Goal: Task Accomplishment & Management: Manage account settings

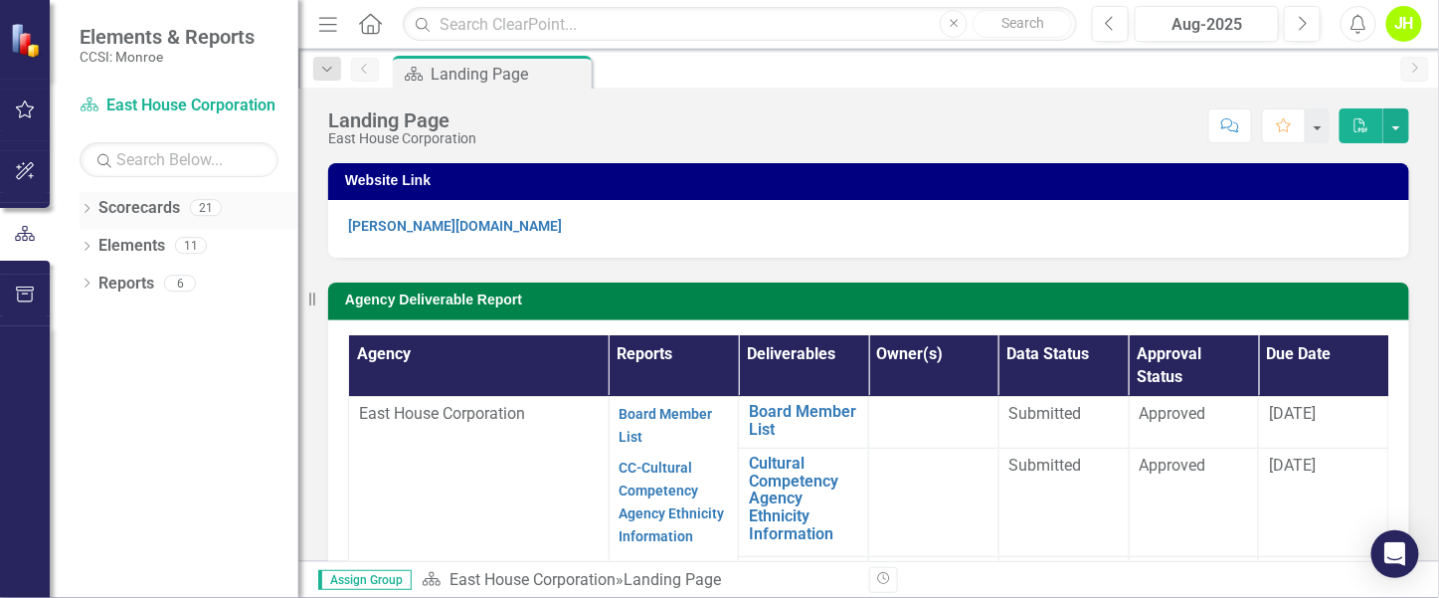
click at [91, 209] on icon "Dropdown" at bounding box center [87, 210] width 14 height 11
click at [94, 240] on icon "Dropdown" at bounding box center [97, 245] width 15 height 12
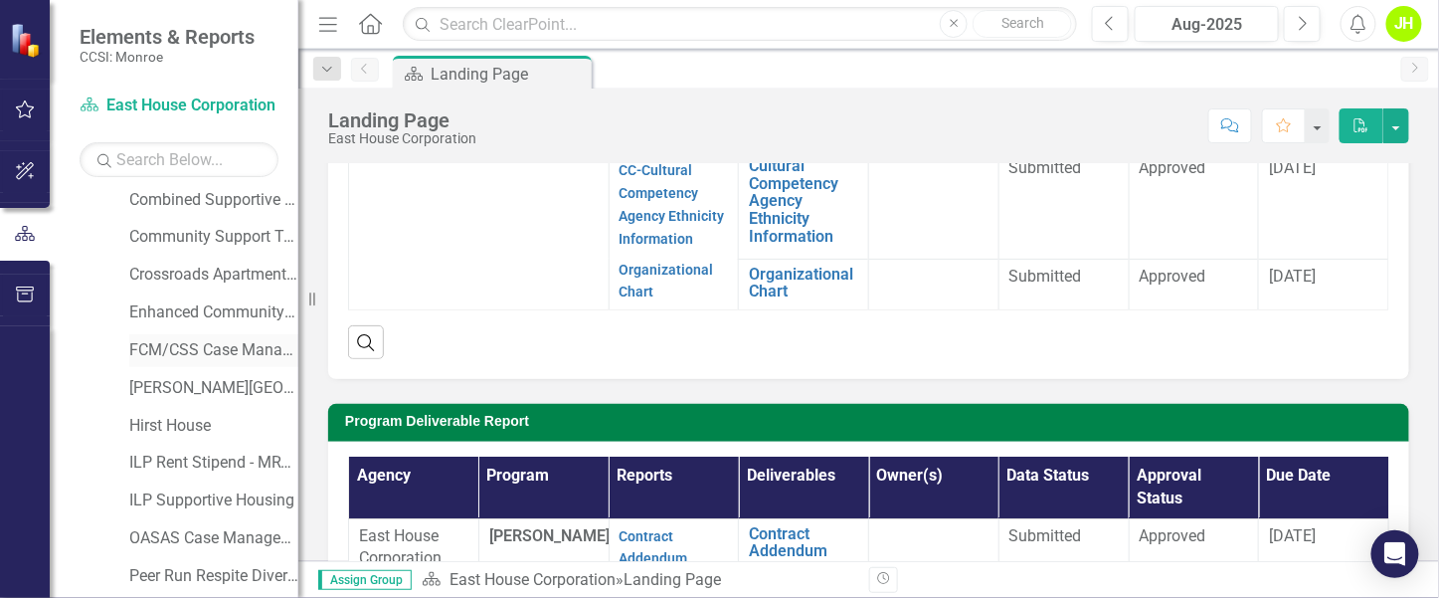
scroll to position [149, 0]
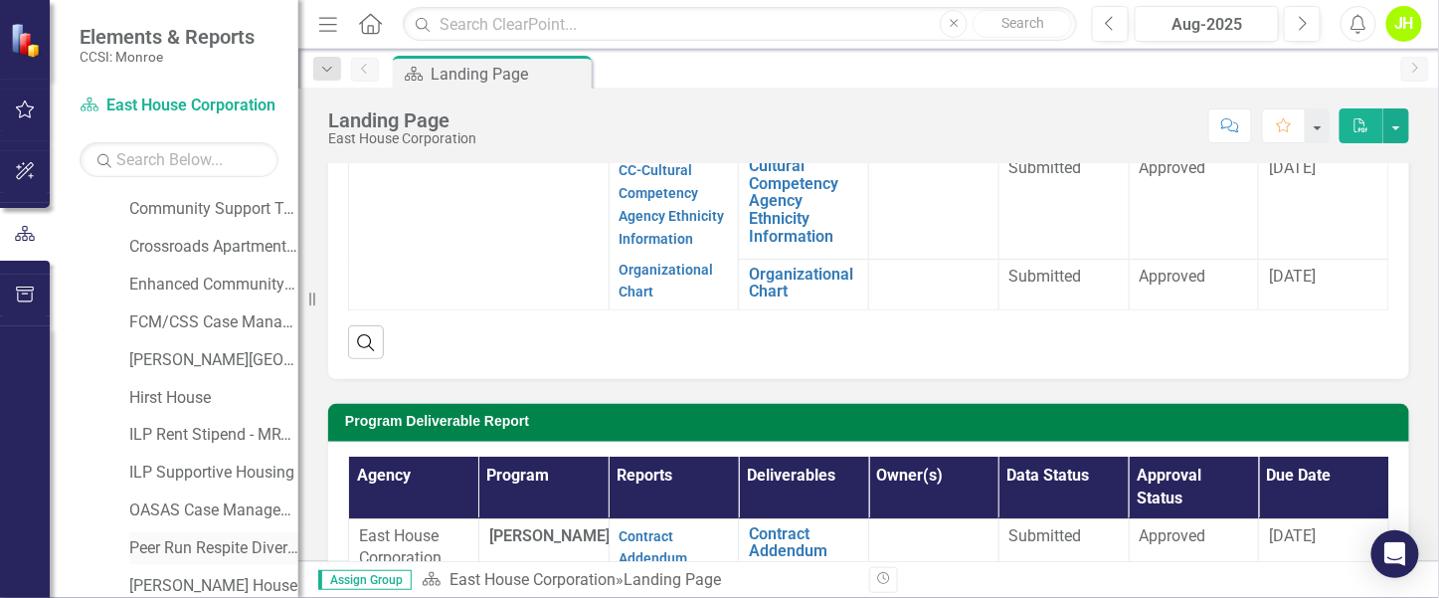
click at [186, 541] on link "Peer Run Respite Diversion" at bounding box center [213, 548] width 169 height 23
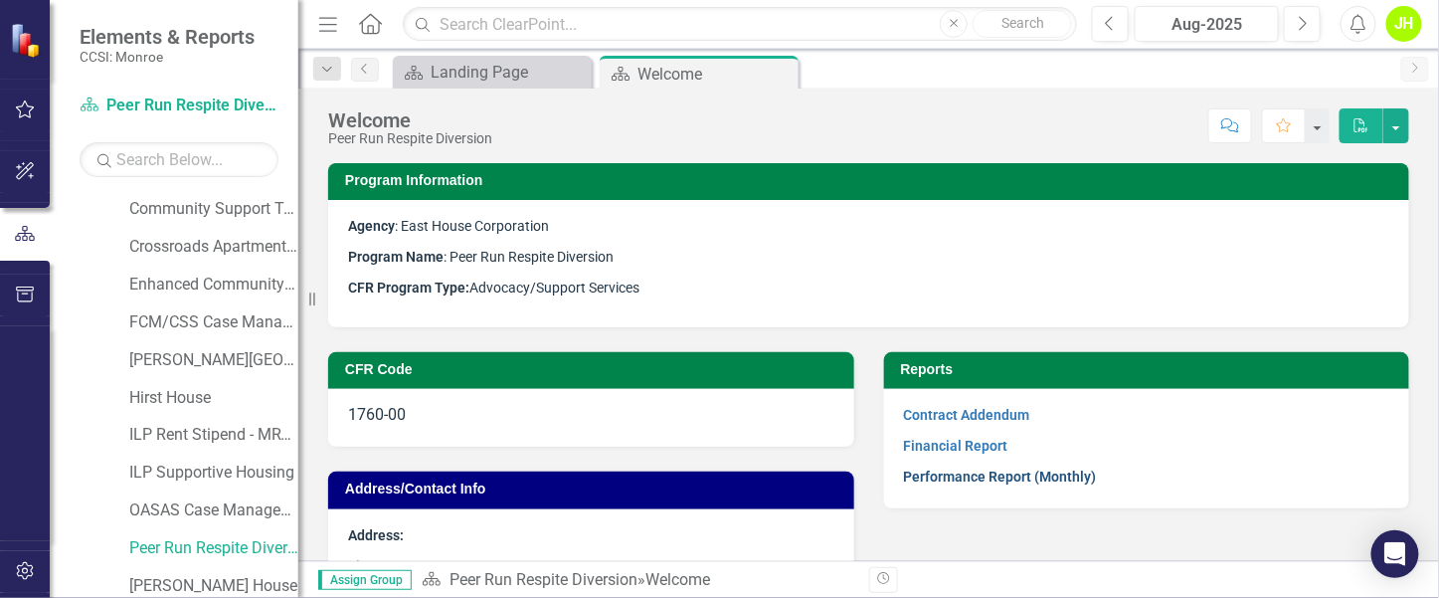
click at [954, 473] on link "Performance Report (Monthly)" at bounding box center [1000, 477] width 193 height 16
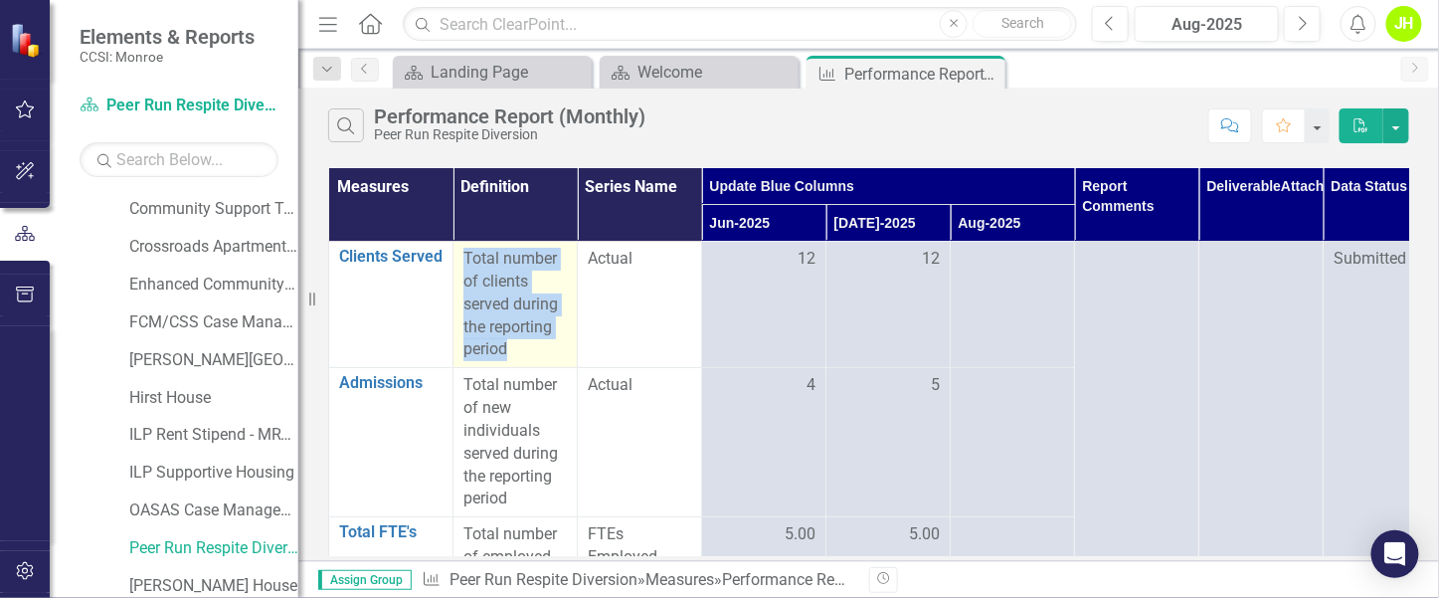
drag, startPoint x: 459, startPoint y: 251, endPoint x: 555, endPoint y: 349, distance: 137.9
click at [555, 349] on td "Total number of clients served during the reporting period" at bounding box center [516, 305] width 124 height 126
drag, startPoint x: 555, startPoint y: 349, endPoint x: 537, endPoint y: 353, distance: 18.3
click at [537, 353] on div "Total number of clients served during the reporting period" at bounding box center [515, 304] width 103 height 113
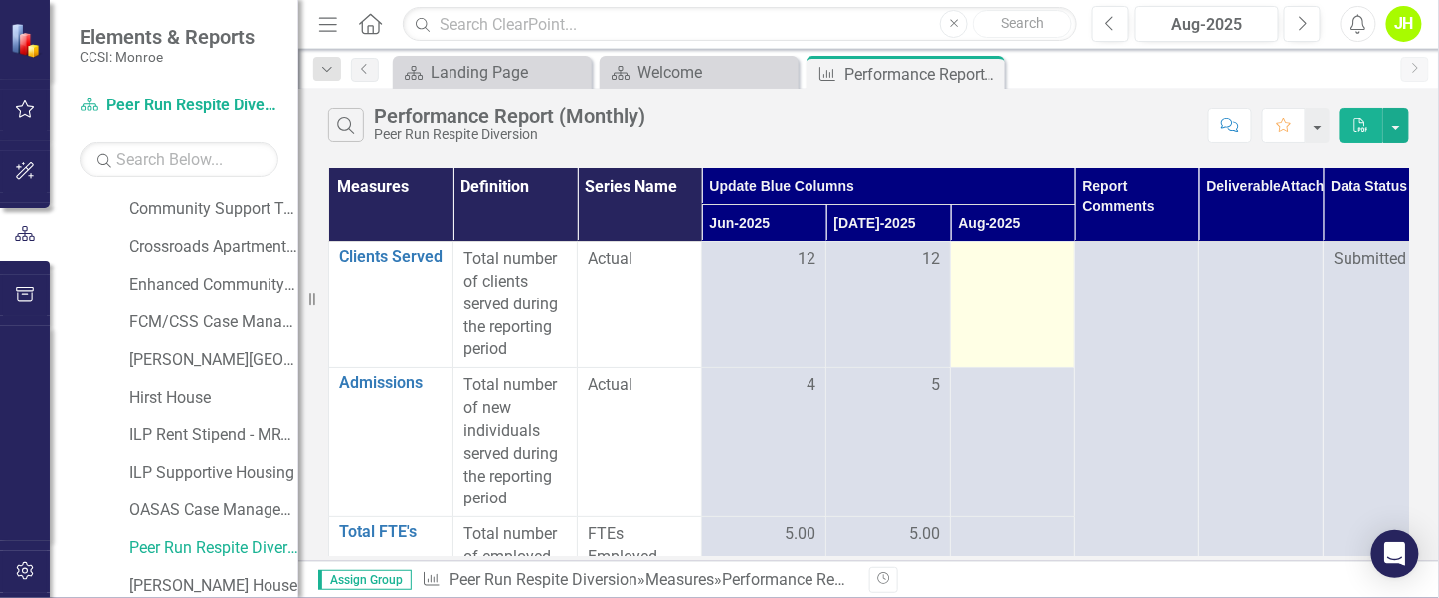
click at [1046, 281] on td at bounding box center [1013, 305] width 124 height 126
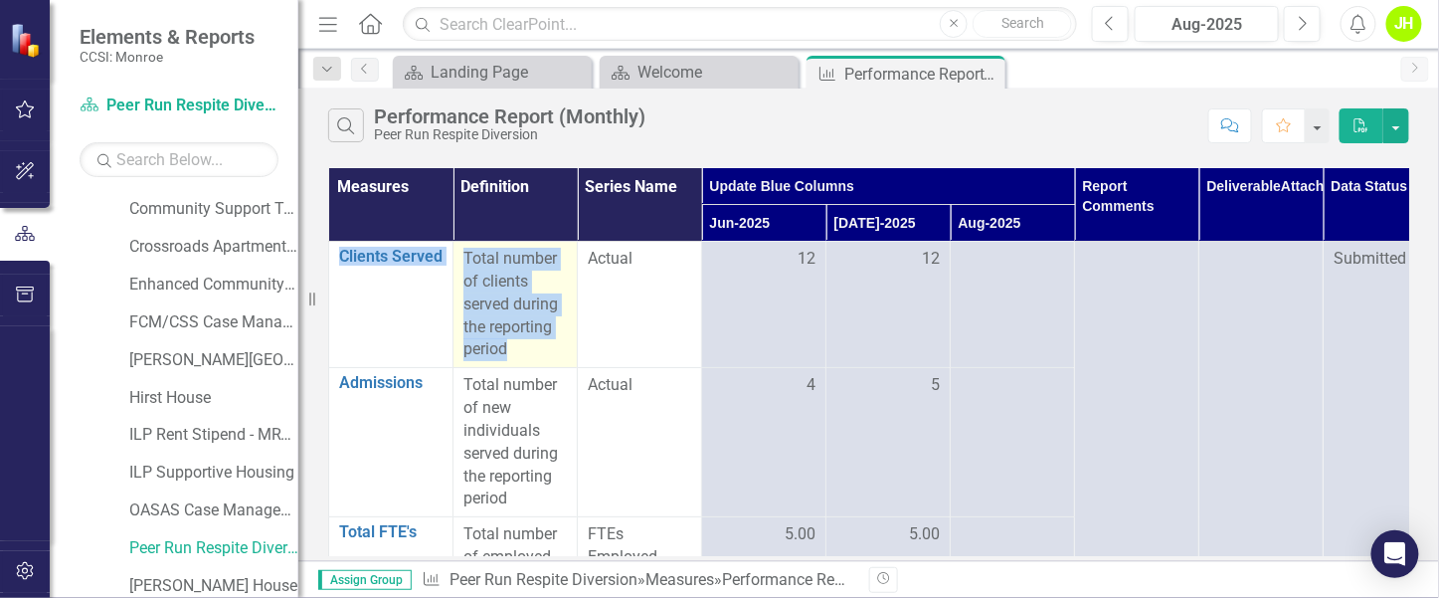
drag, startPoint x: 338, startPoint y: 250, endPoint x: 518, endPoint y: 329, distance: 196.9
click at [524, 359] on tr "Clients Served Edit Edit Measure Link Open Element Total number of clients serv…" at bounding box center [888, 305] width 1119 height 126
drag, startPoint x: 518, startPoint y: 329, endPoint x: 502, endPoint y: 290, distance: 41.9
copy tr "Clients Served Edit Edit Measure Link Open Element Total number of clients serv…"
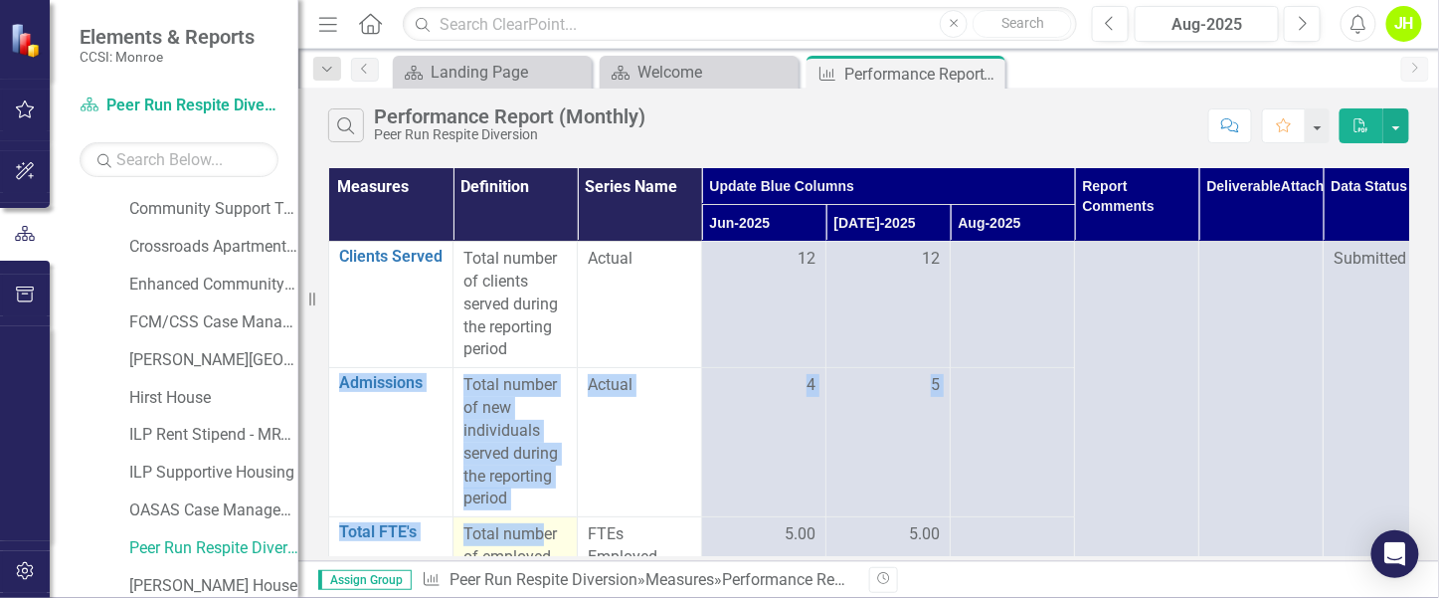
drag, startPoint x: 337, startPoint y: 378, endPoint x: 540, endPoint y: 516, distance: 245.6
click at [540, 516] on tbody "Clients Served Edit Edit Measure Link Open Element Total number of clients serv…" at bounding box center [888, 466] width 1119 height 448
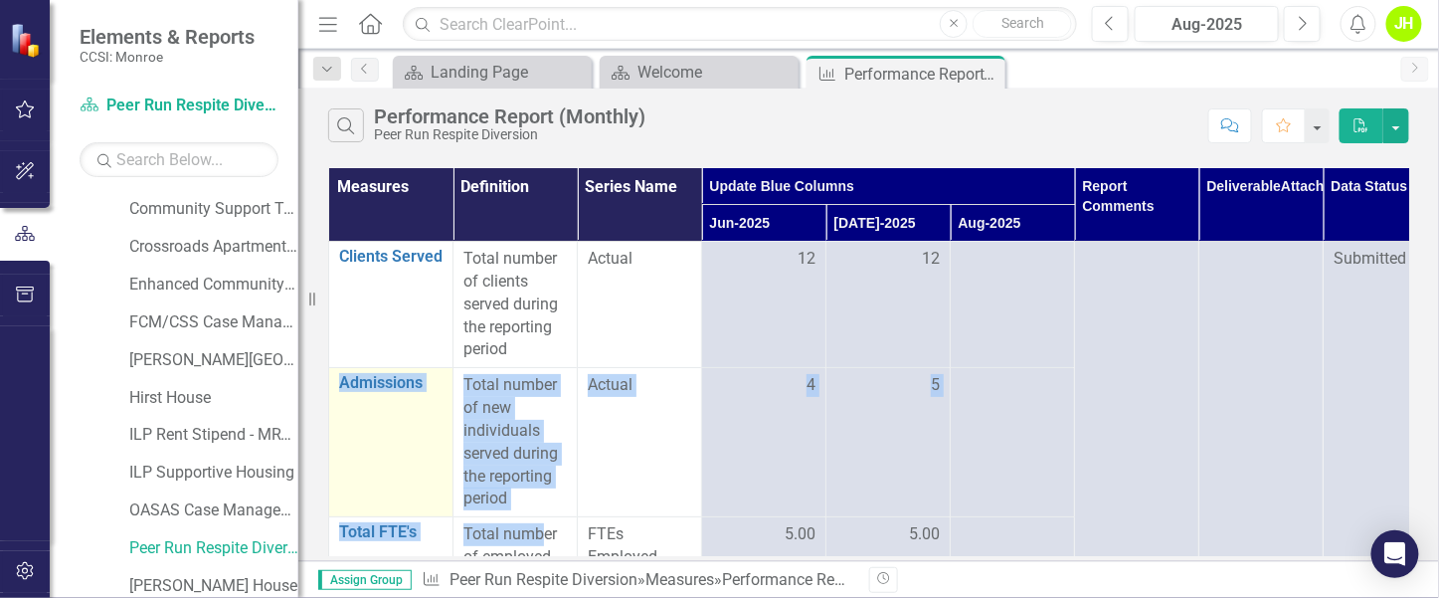
click at [361, 394] on div "Admissions Edit Edit Measure Link Open Element" at bounding box center [390, 386] width 103 height 24
click at [360, 421] on td "Admissions Edit Edit Measure Link Open Element" at bounding box center [391, 442] width 124 height 149
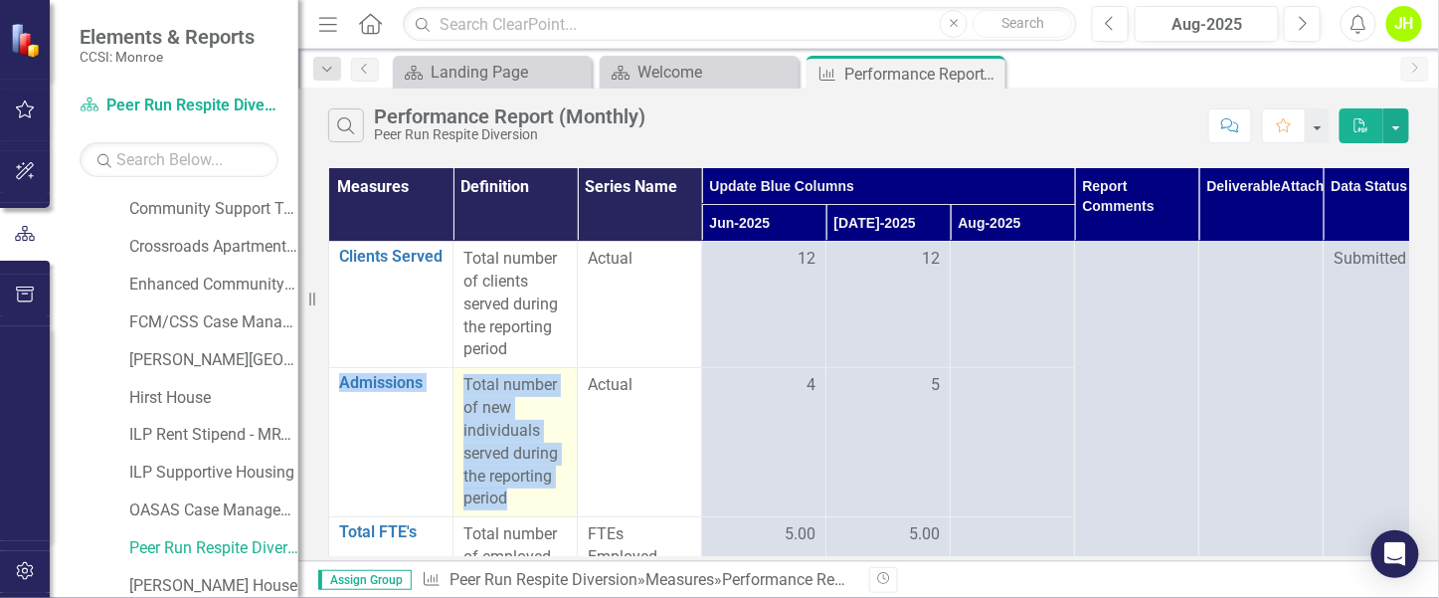
drag, startPoint x: 333, startPoint y: 372, endPoint x: 521, endPoint y: 497, distance: 226.0
click at [521, 497] on tr "Admissions Edit Edit Measure Link Open Element Total number of new individuals …" at bounding box center [888, 442] width 1119 height 149
drag, startPoint x: 521, startPoint y: 497, endPoint x: 490, endPoint y: 426, distance: 78.0
copy tr "Admissions Edit Edit Measure Link Open Element Total number of new individuals …"
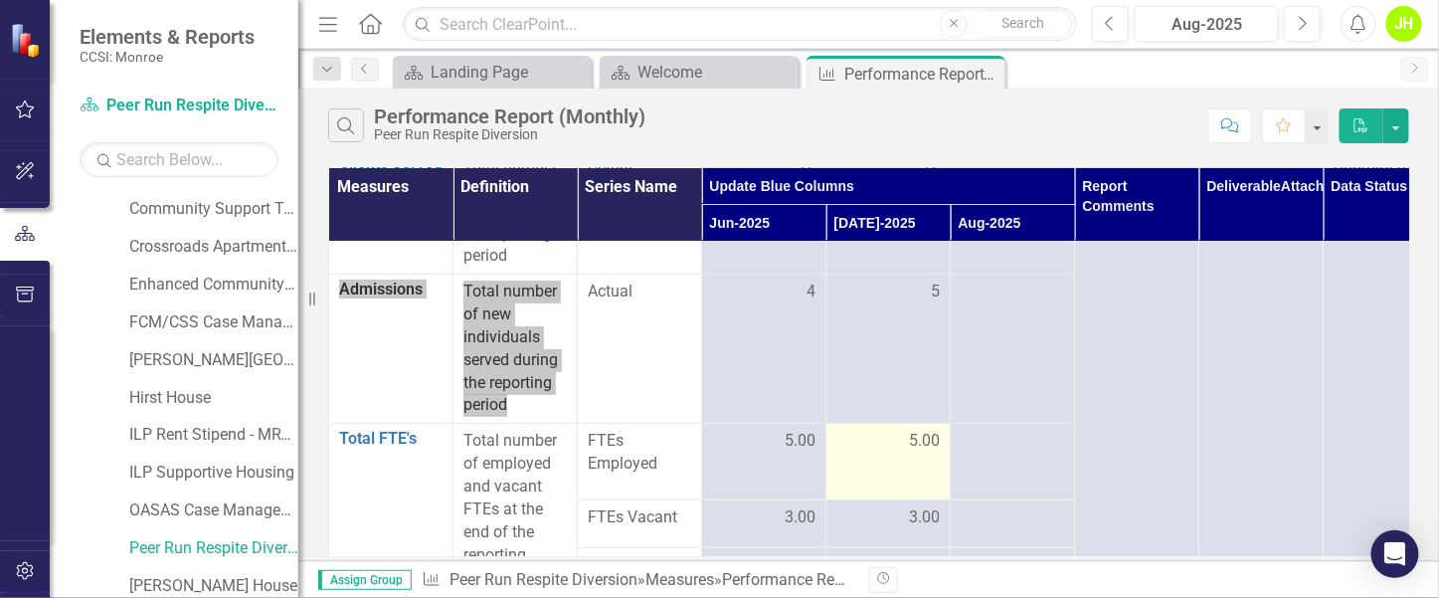
scroll to position [144, 0]
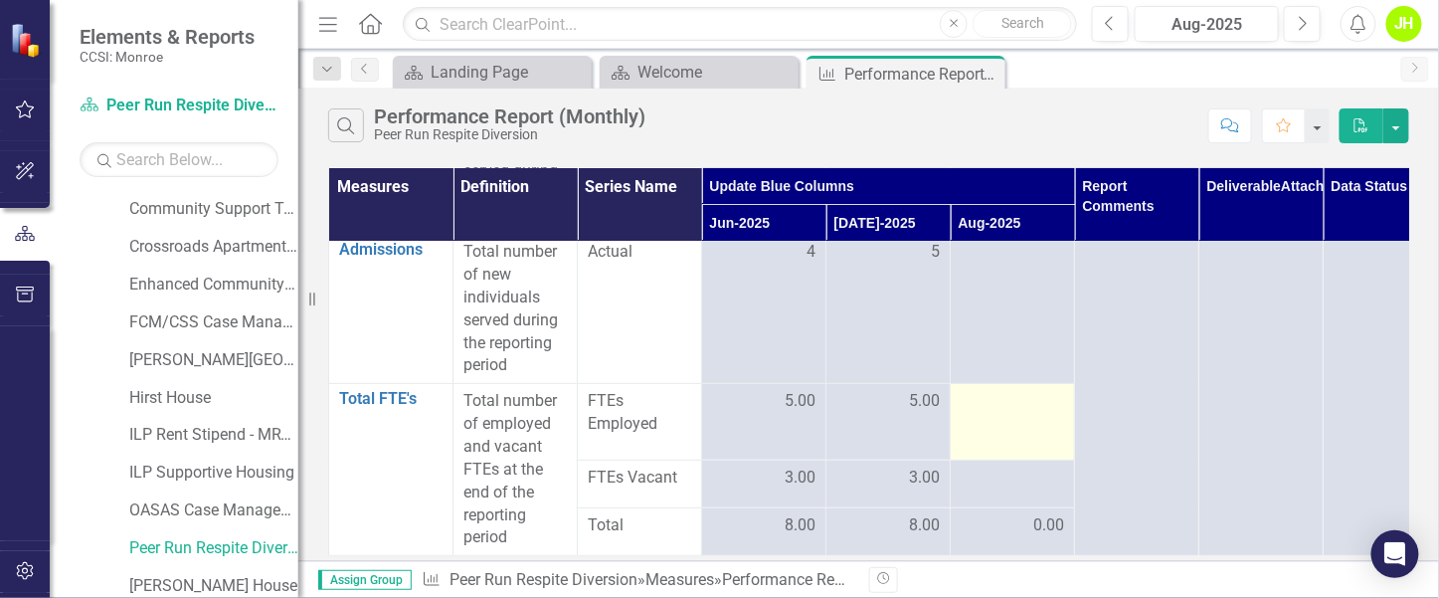
click at [1006, 399] on div at bounding box center [1012, 402] width 103 height 24
click at [1006, 398] on div at bounding box center [1012, 402] width 103 height 24
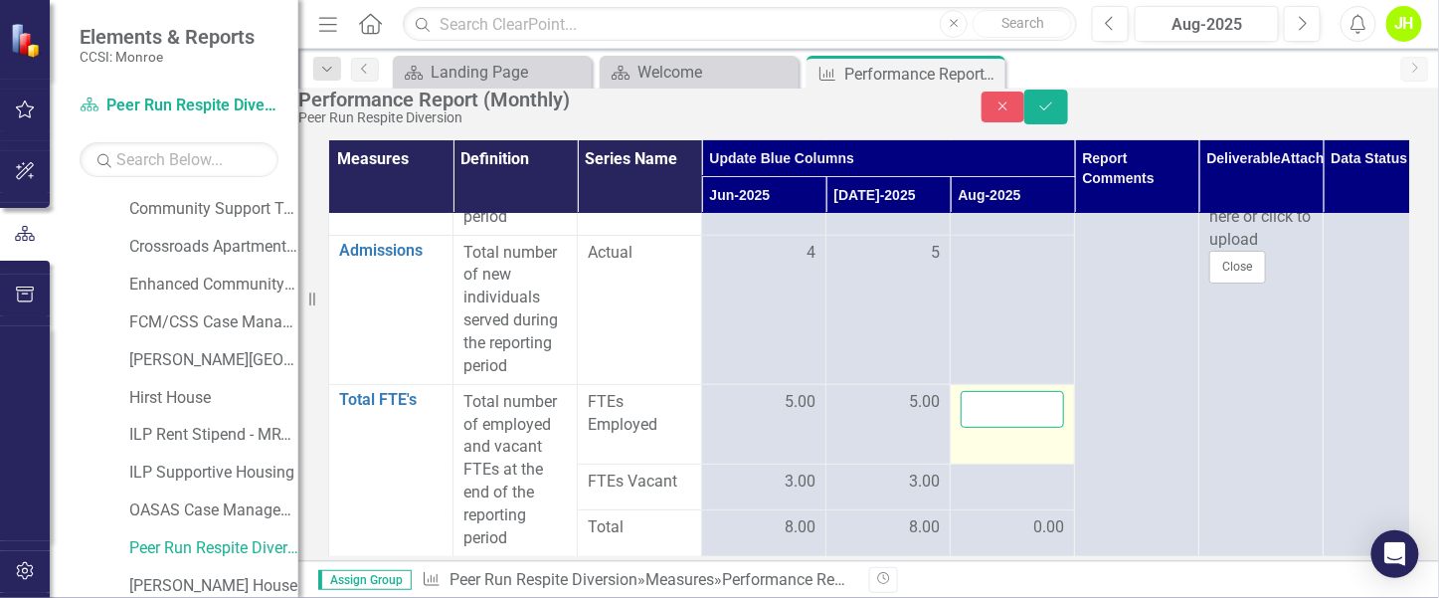
click at [1006, 399] on input "number" at bounding box center [1012, 409] width 103 height 37
type input "4"
click button "Save" at bounding box center [1047, 107] width 44 height 35
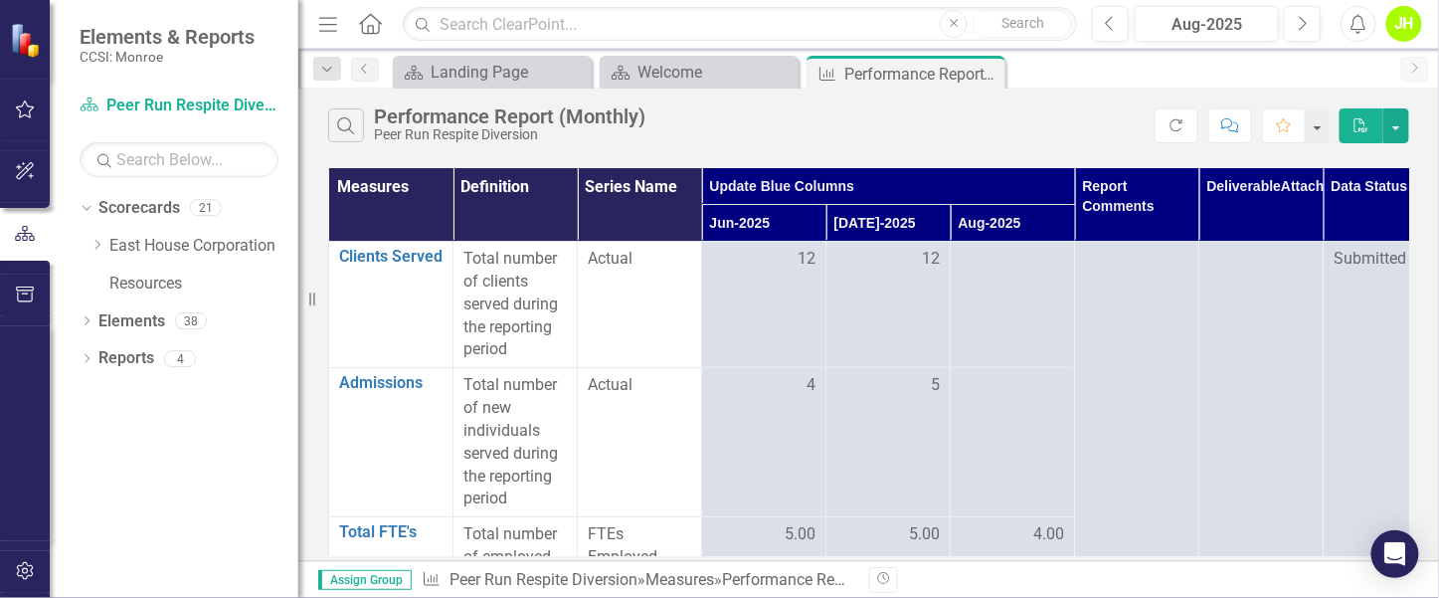
scroll to position [0, 0]
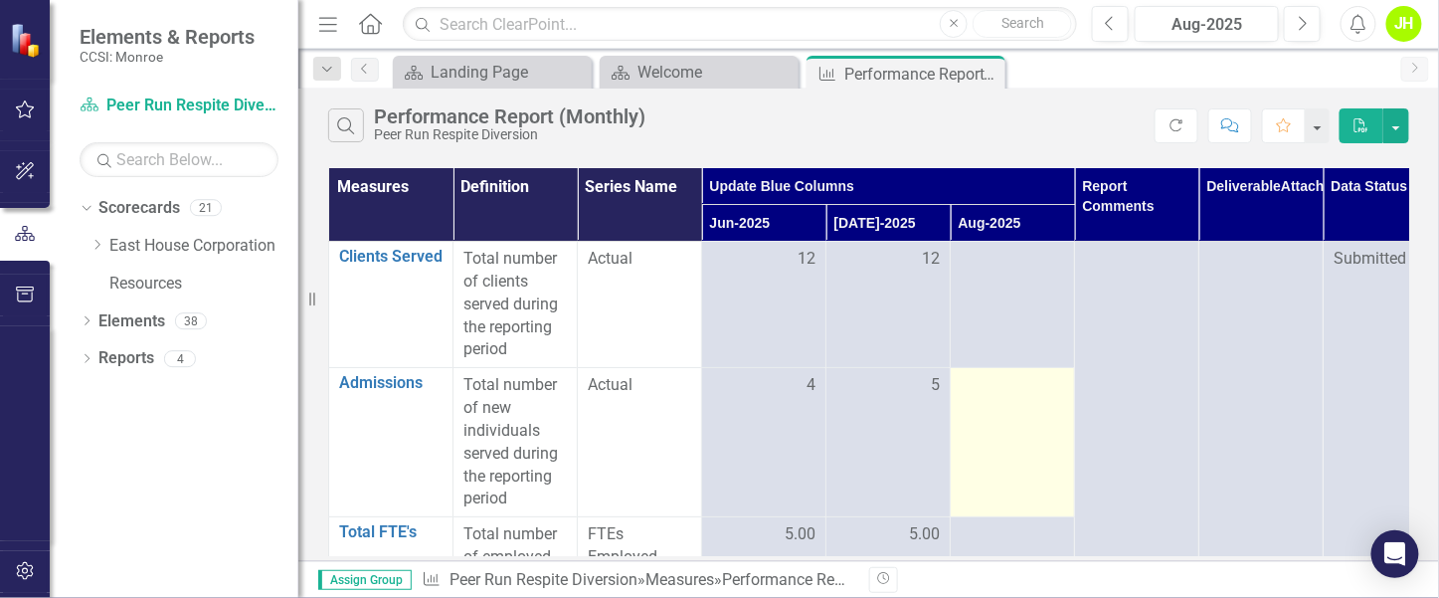
click at [1068, 368] on td at bounding box center [1013, 442] width 124 height 149
click at [1071, 381] on td at bounding box center [1013, 442] width 124 height 149
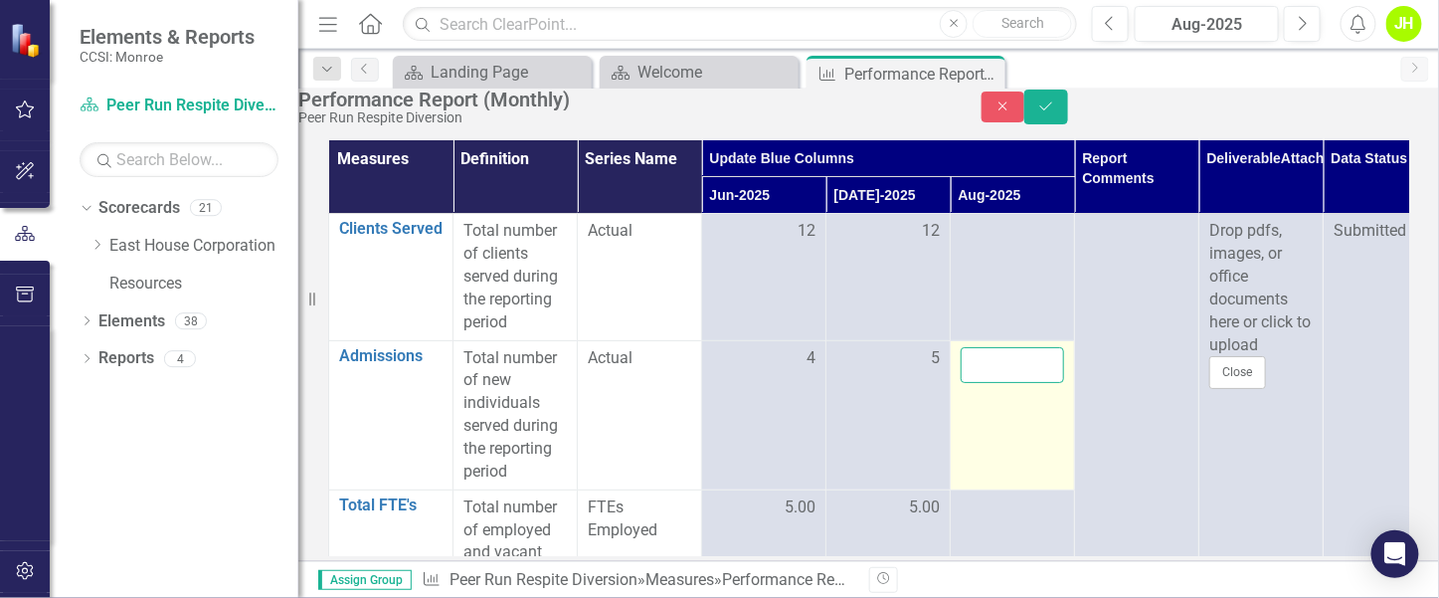
click at [1065, 385] on td at bounding box center [1013, 414] width 124 height 149
click at [1052, 378] on input "number" at bounding box center [1012, 365] width 103 height 37
click at [1046, 384] on input "1" at bounding box center [1012, 365] width 103 height 37
click at [1047, 384] on input "2" at bounding box center [1012, 365] width 103 height 37
click at [1047, 384] on input "3" at bounding box center [1012, 365] width 103 height 37
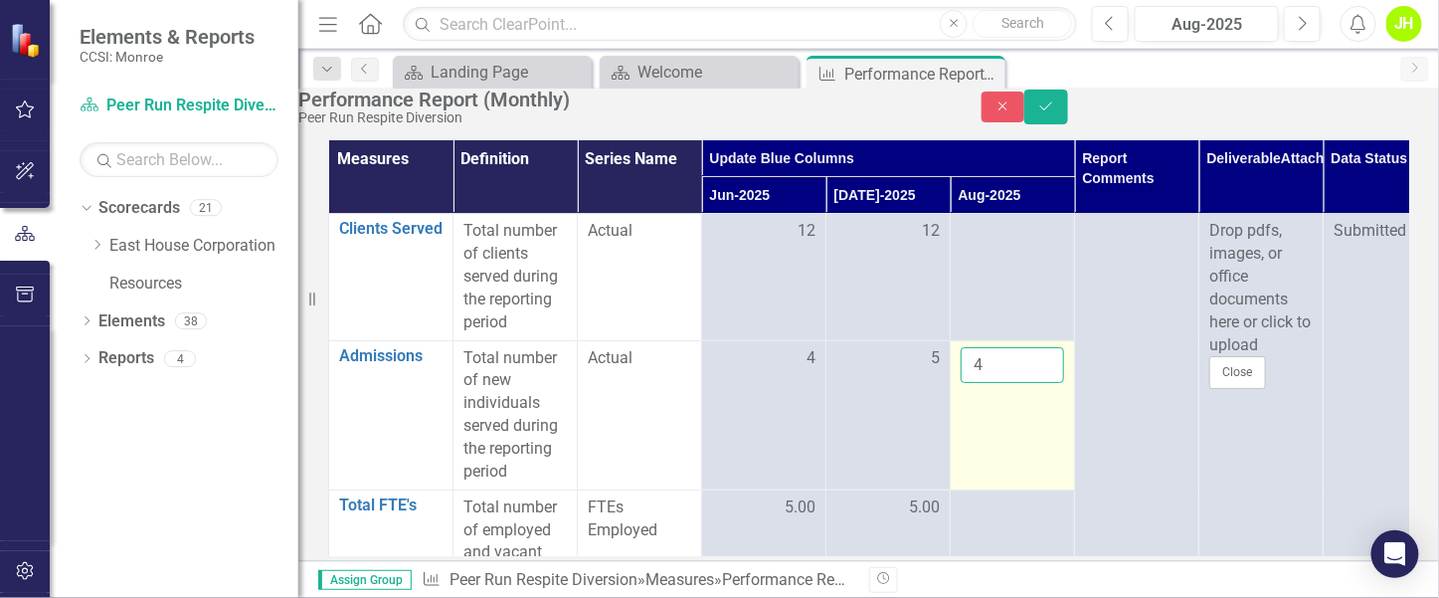
type input "4"
click at [1047, 384] on input "4" at bounding box center [1012, 365] width 103 height 37
click at [1033, 456] on td "4" at bounding box center [1013, 414] width 124 height 149
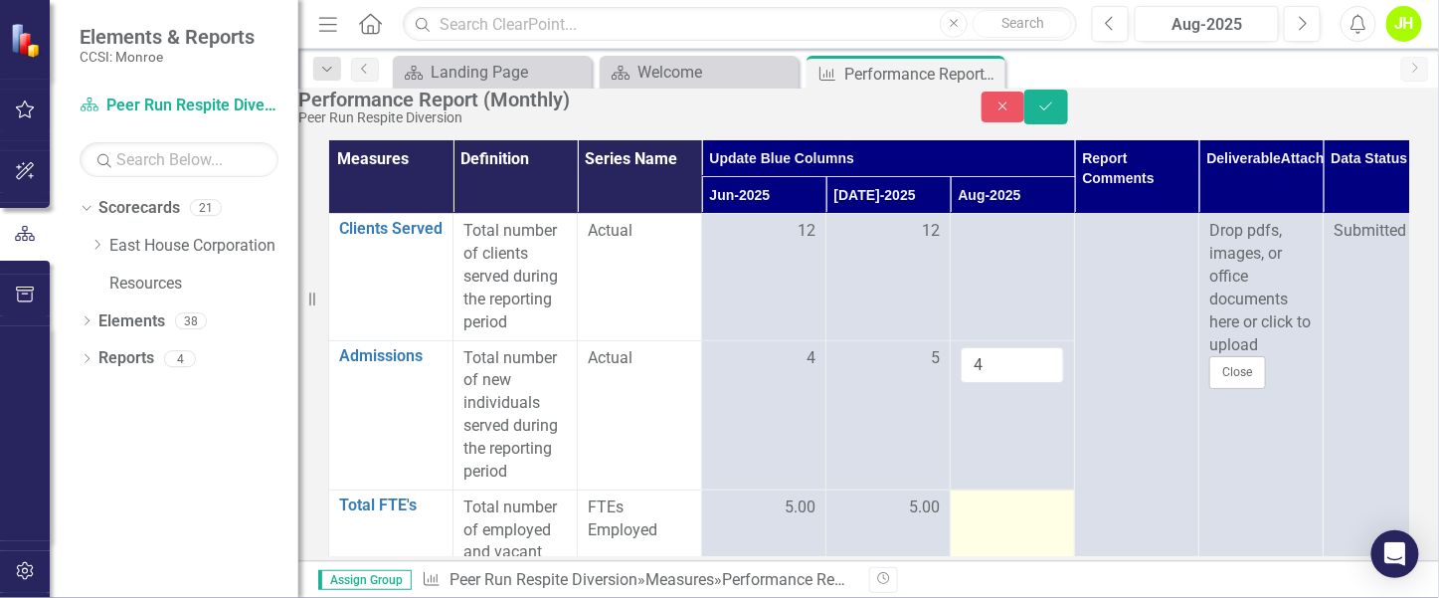
click at [1007, 520] on div at bounding box center [1012, 508] width 103 height 24
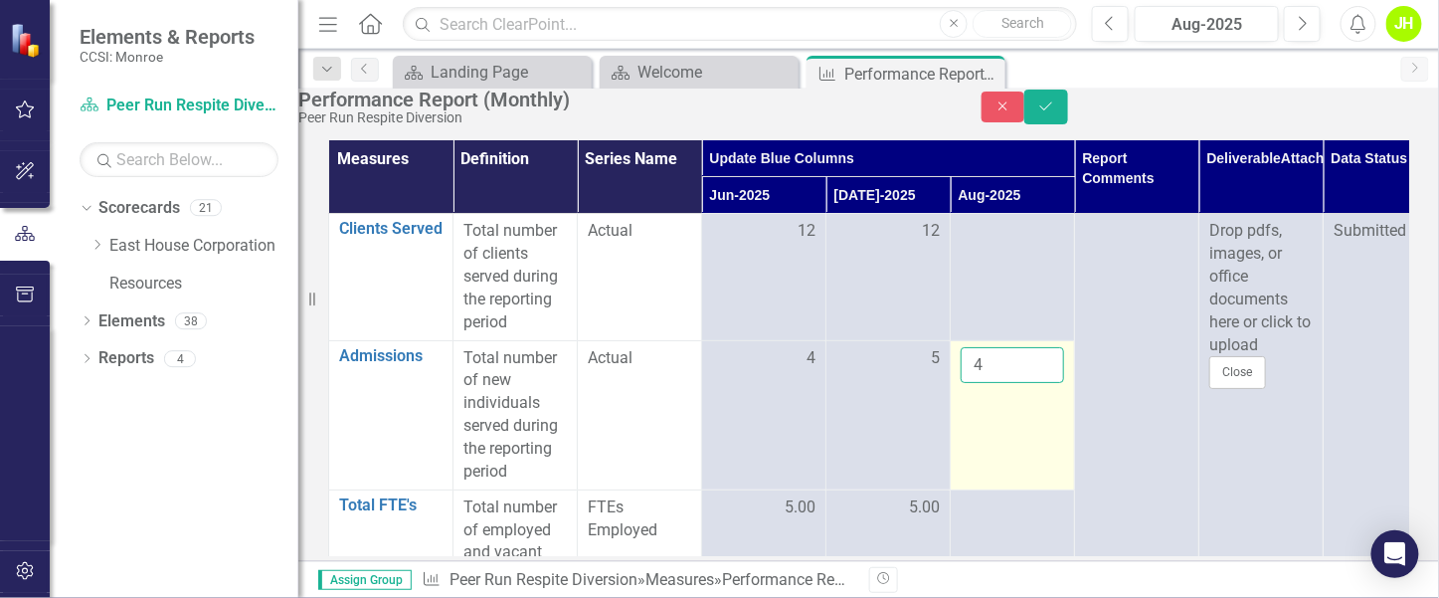
drag, startPoint x: 990, startPoint y: 400, endPoint x: 969, endPoint y: 393, distance: 22.0
click at [969, 384] on input "4" at bounding box center [1012, 365] width 103 height 37
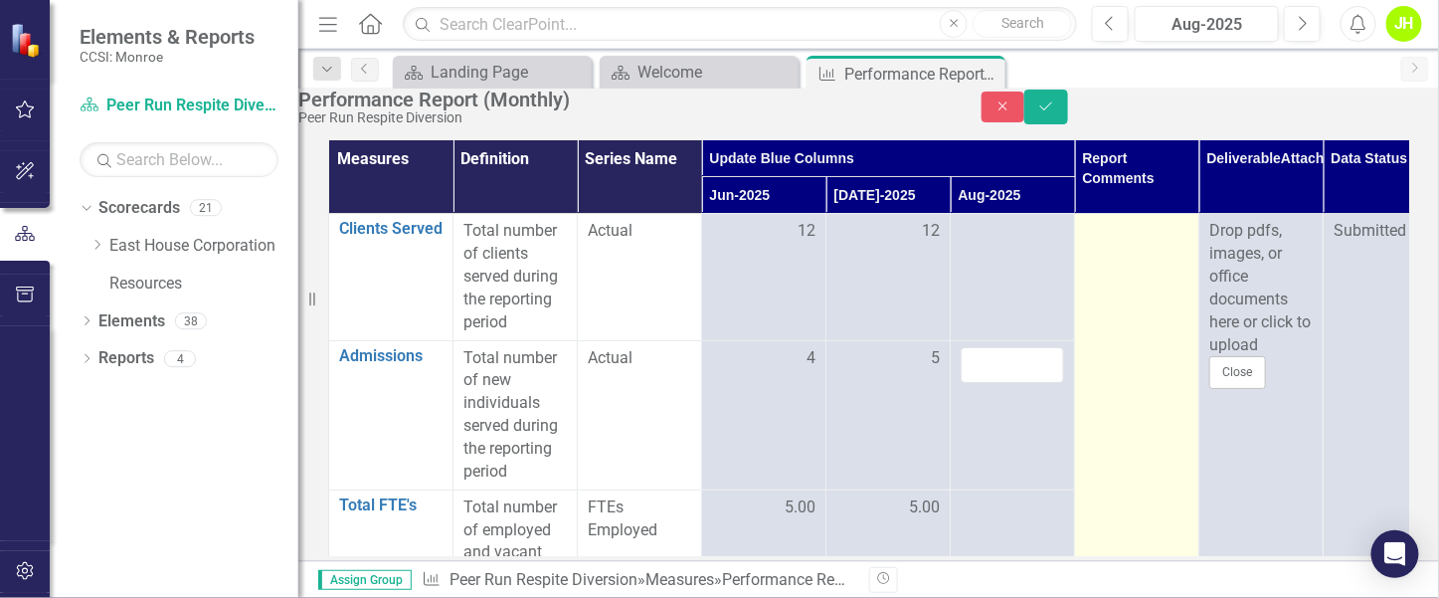
click at [1101, 429] on td at bounding box center [1137, 438] width 124 height 448
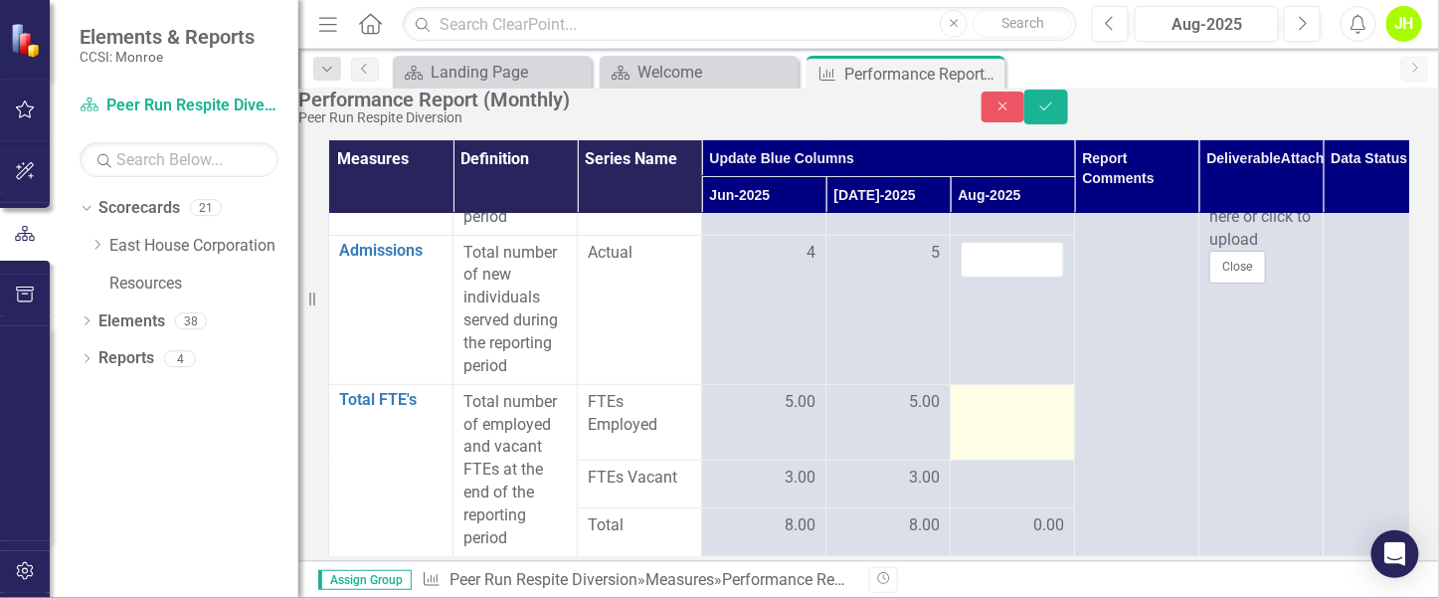
click at [1019, 394] on div at bounding box center [1012, 403] width 103 height 24
click at [1019, 395] on div at bounding box center [1012, 403] width 103 height 24
click at [1019, 394] on input "number" at bounding box center [1012, 409] width 103 height 37
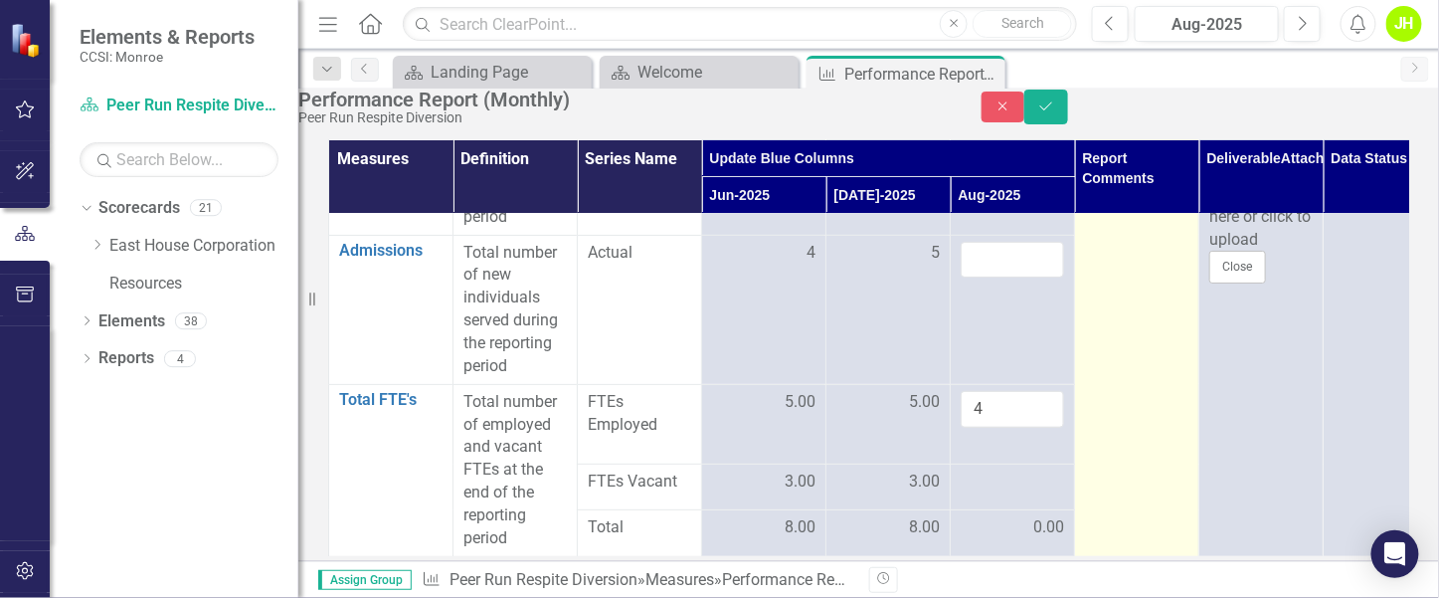
type input "4"
click at [1140, 417] on td at bounding box center [1137, 332] width 124 height 448
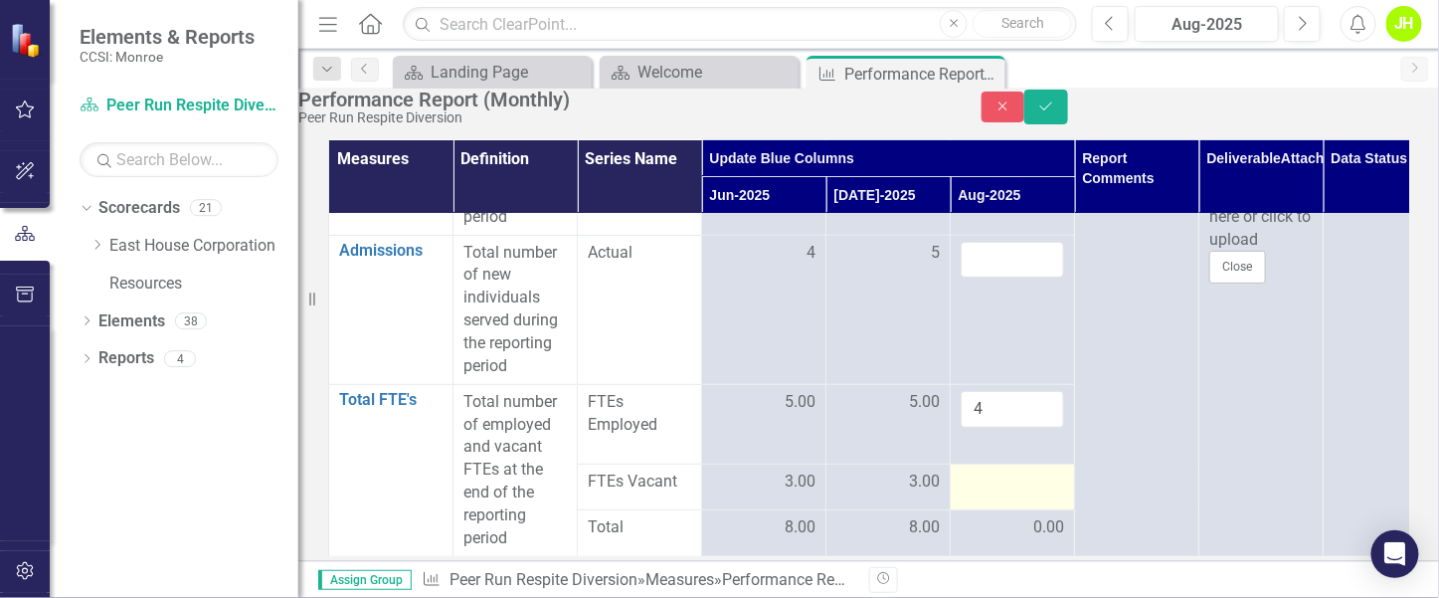
click at [1008, 471] on div at bounding box center [1012, 483] width 103 height 24
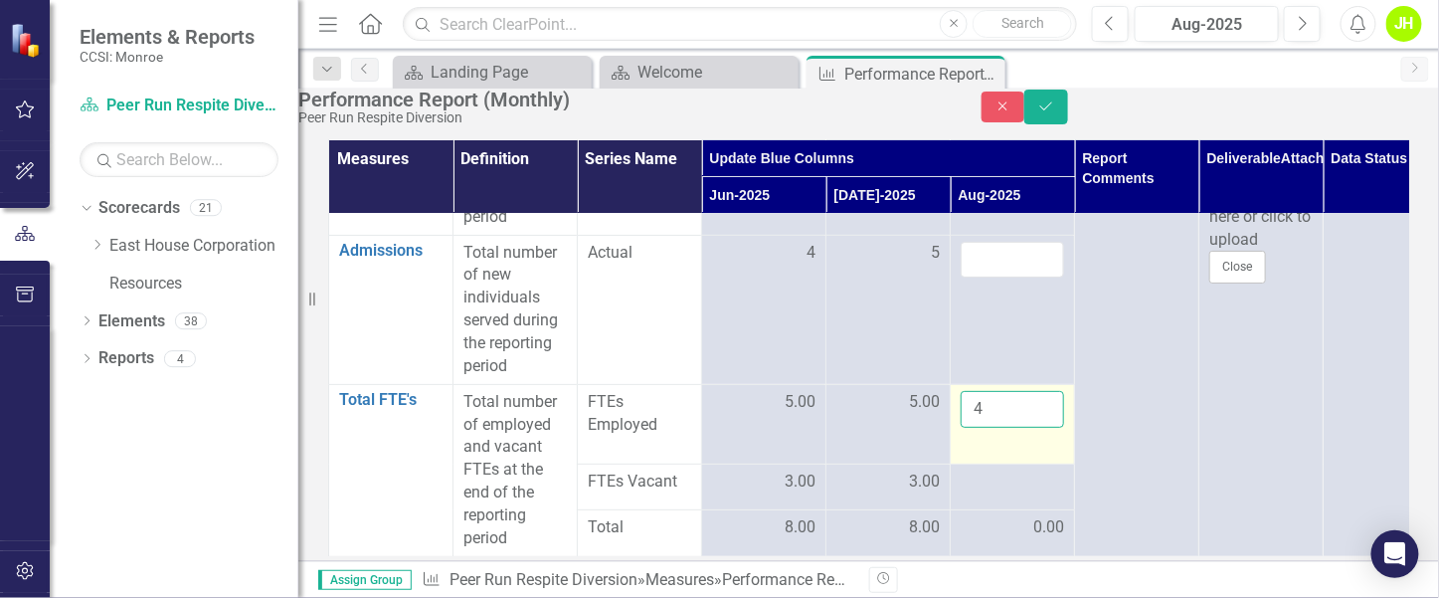
click at [1018, 397] on input "4" at bounding box center [1012, 409] width 103 height 37
click button "Save" at bounding box center [1047, 107] width 44 height 35
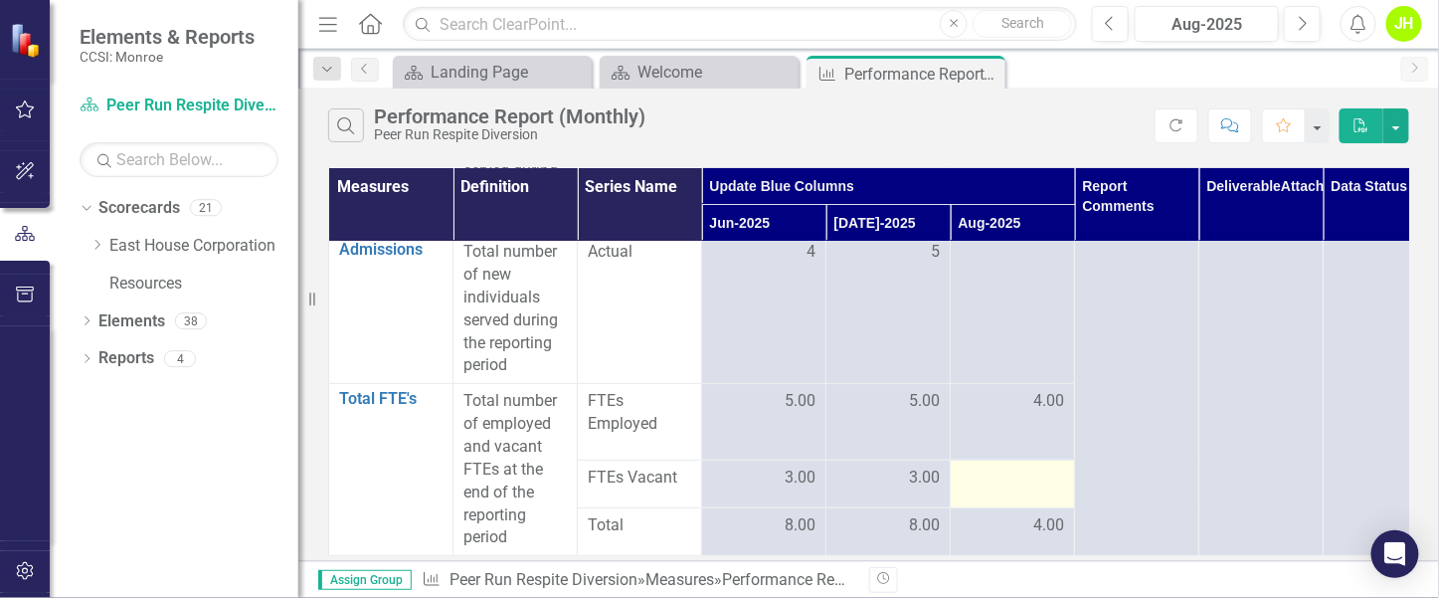
click at [1032, 467] on div at bounding box center [1012, 479] width 103 height 24
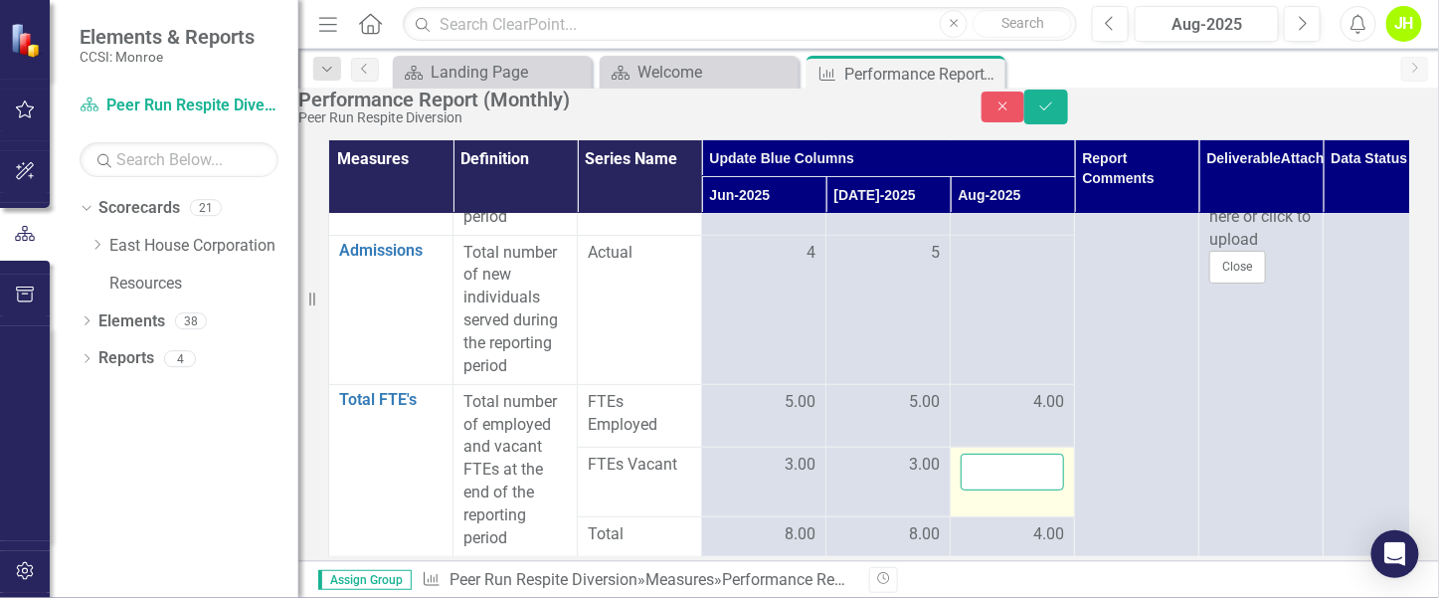
click at [1032, 460] on input "number" at bounding box center [1012, 472] width 103 height 37
type input "5"
type input "4"
click button "Save" at bounding box center [1047, 107] width 44 height 35
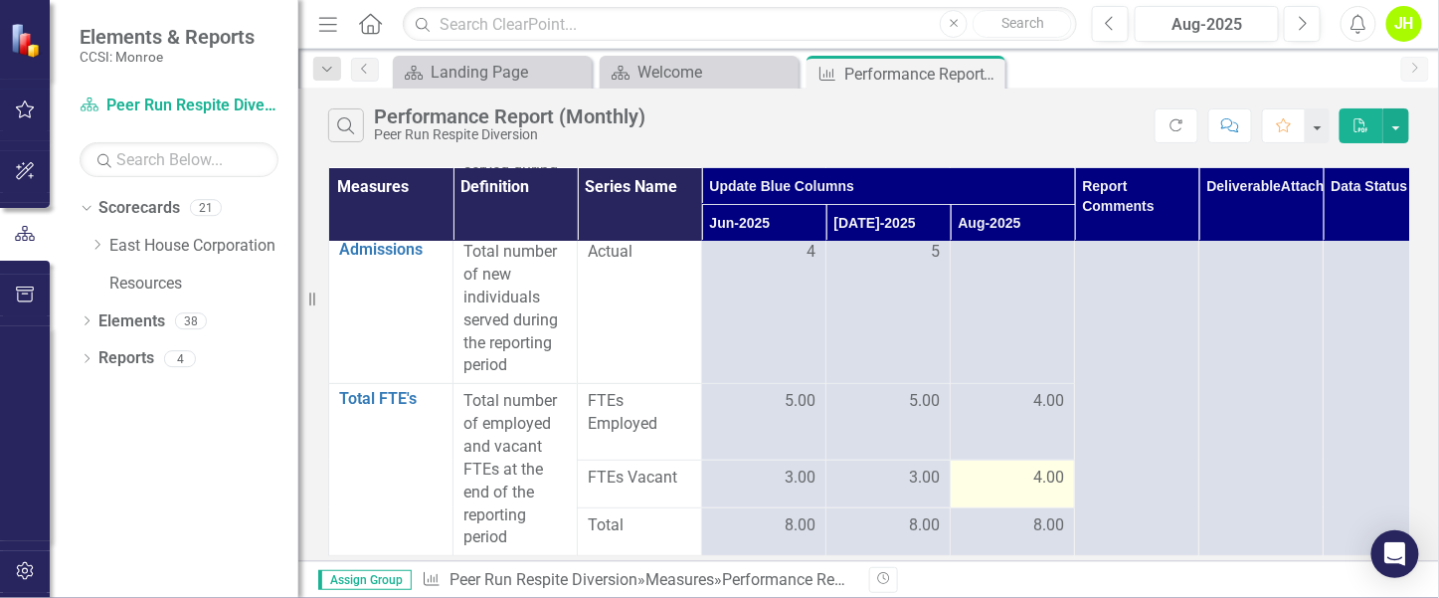
click at [1020, 467] on div "4.00" at bounding box center [1012, 478] width 103 height 23
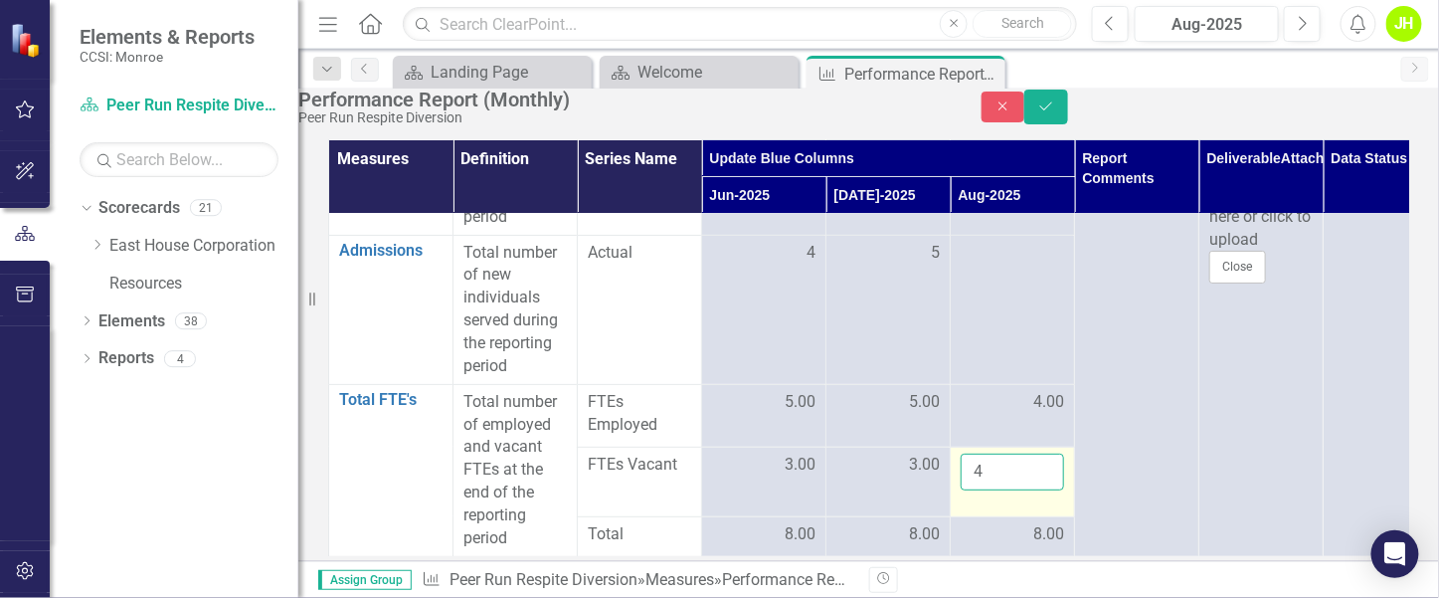
drag, startPoint x: 1020, startPoint y: 464, endPoint x: 958, endPoint y: 461, distance: 61.7
click at [953, 460] on td "4" at bounding box center [1013, 482] width 124 height 70
type input "2"
click button "Save" at bounding box center [1047, 107] width 44 height 35
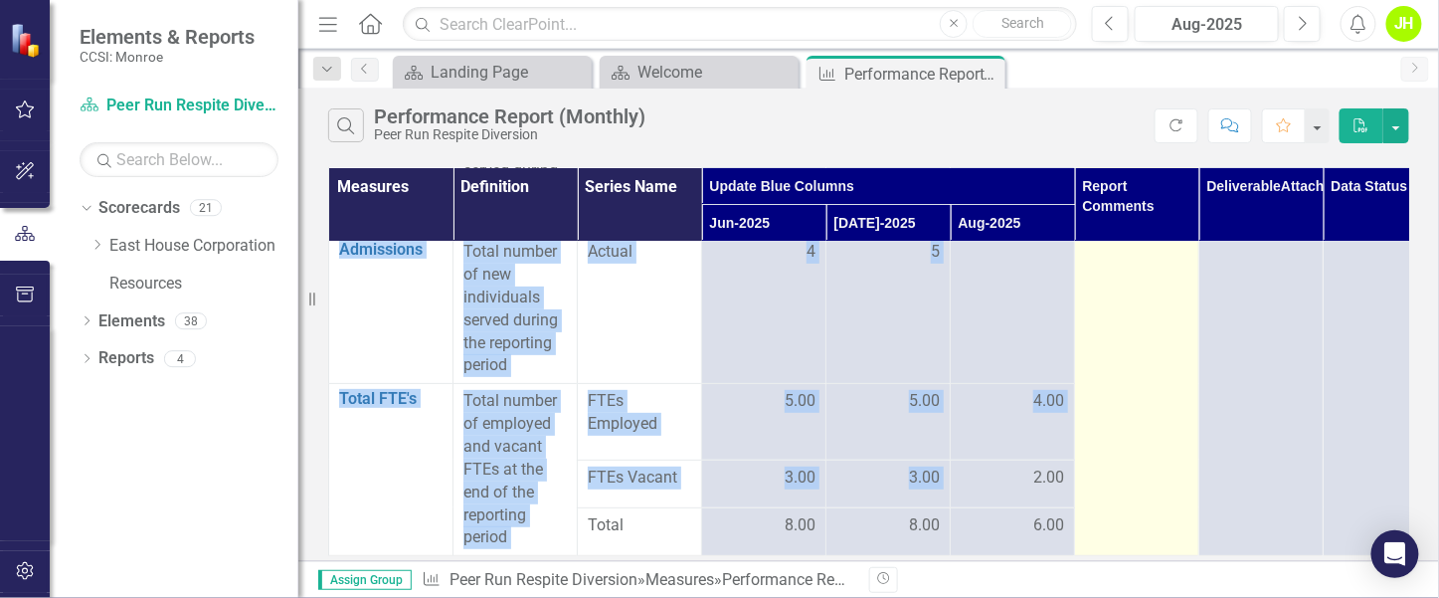
drag, startPoint x: 1024, startPoint y: 466, endPoint x: 1084, endPoint y: 460, distance: 61.0
click at [1084, 460] on tbody "Clients Served Edit Edit Measure Link Open Element Total number of clients serv…" at bounding box center [888, 332] width 1119 height 448
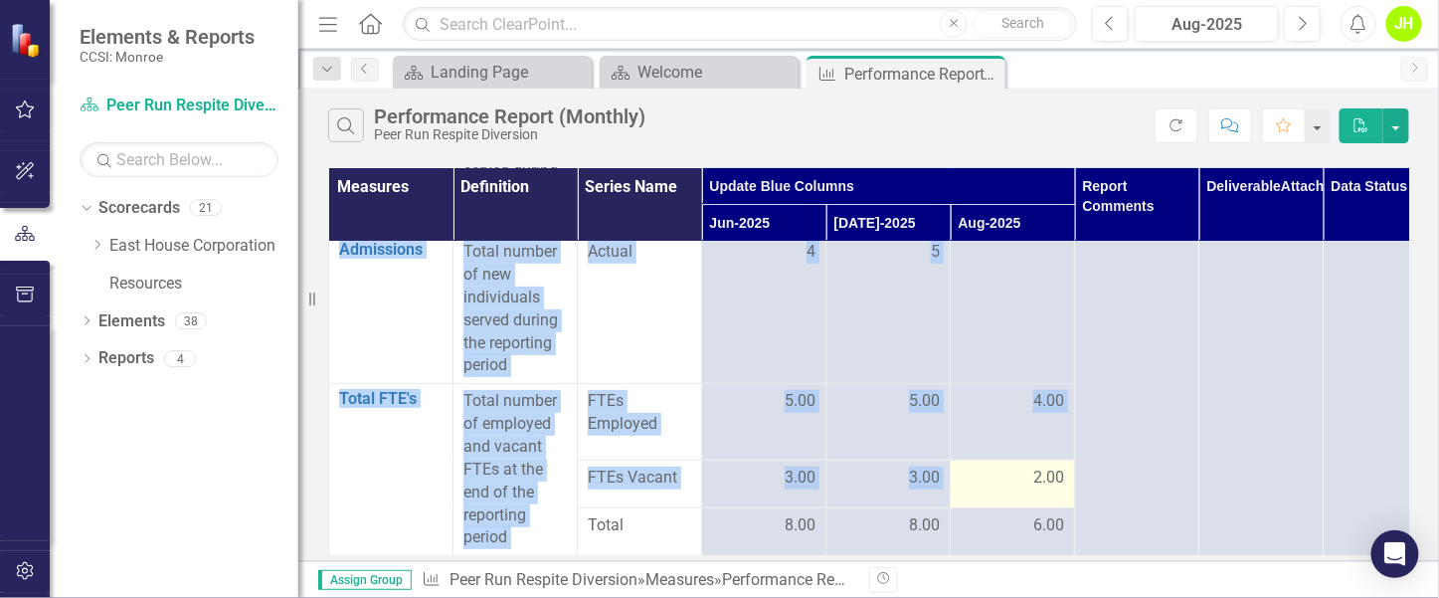
click at [1023, 467] on div "2.00" at bounding box center [1012, 478] width 103 height 23
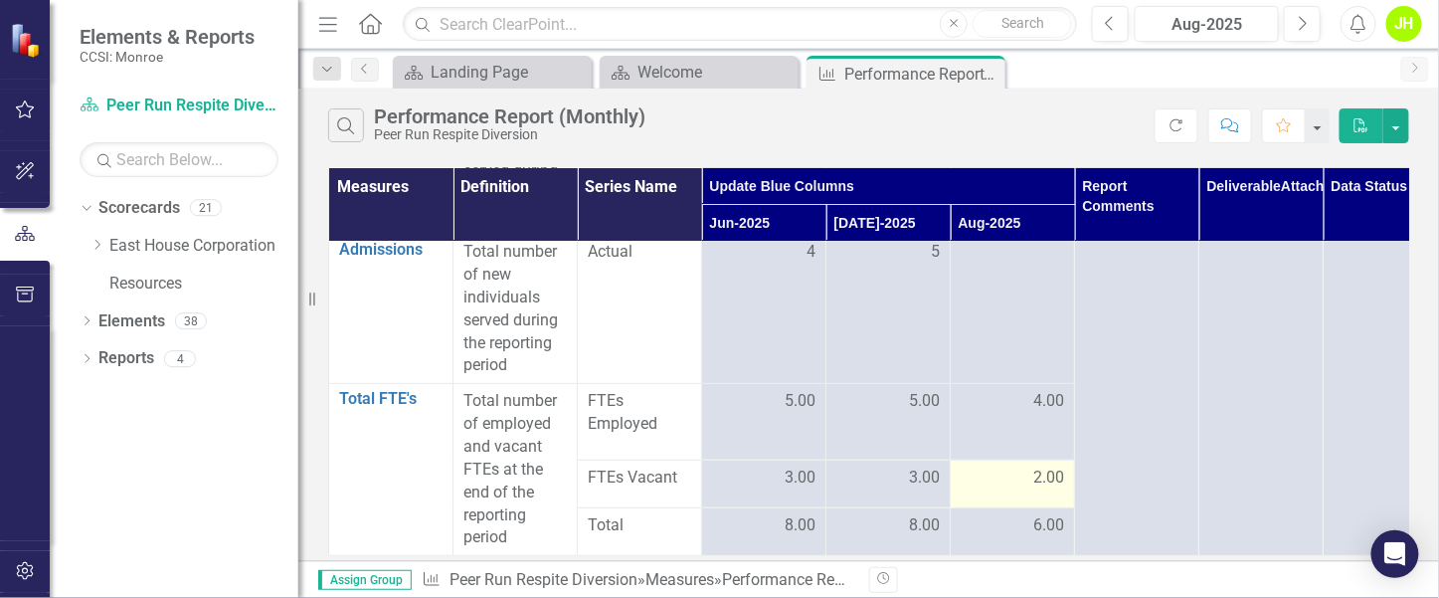
click at [1040, 467] on span "2.00" at bounding box center [1049, 478] width 31 height 23
drag, startPoint x: 1022, startPoint y: 466, endPoint x: 1044, endPoint y: 461, distance: 22.4
click at [1044, 467] on div "2.00" at bounding box center [1012, 478] width 103 height 23
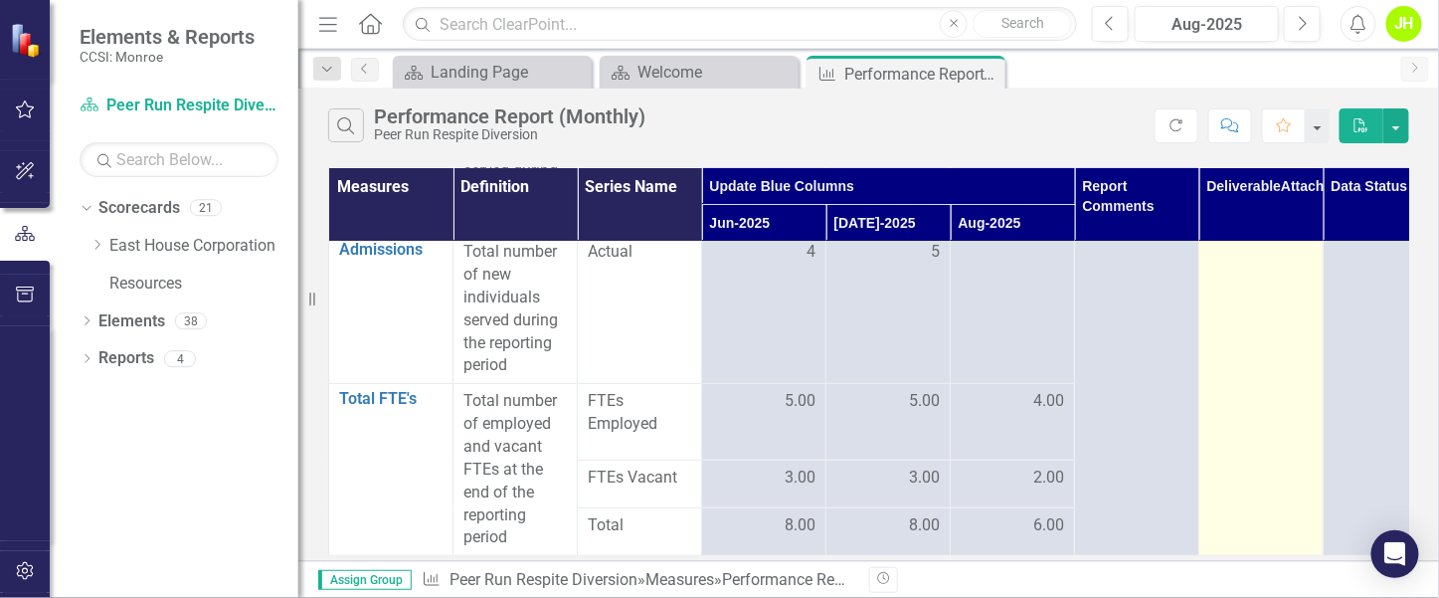
drag, startPoint x: 1044, startPoint y: 461, endPoint x: 1220, endPoint y: 502, distance: 181.0
click at [1222, 508] on td at bounding box center [1262, 332] width 124 height 448
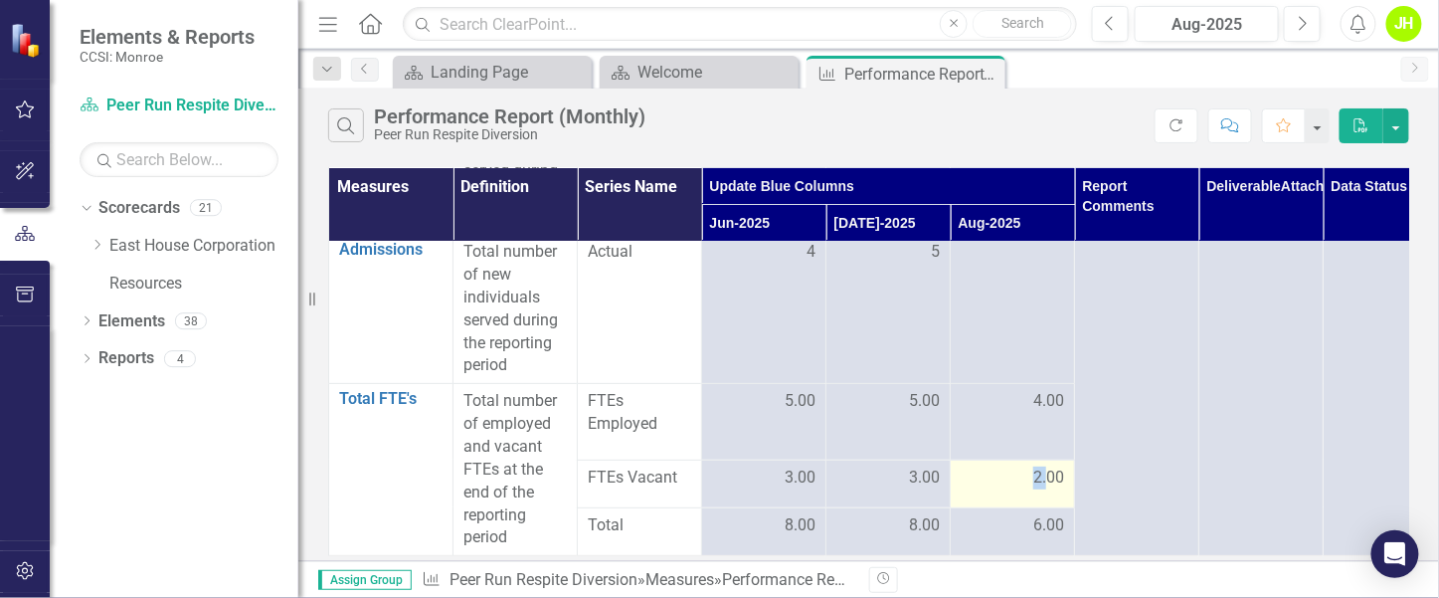
drag, startPoint x: 1035, startPoint y: 466, endPoint x: 1047, endPoint y: 468, distance: 13.1
click at [1047, 468] on span "2.00" at bounding box center [1049, 478] width 31 height 23
copy span "2."
click at [1041, 467] on span "2.00" at bounding box center [1049, 478] width 31 height 23
click at [1040, 467] on span "2.00" at bounding box center [1049, 478] width 31 height 23
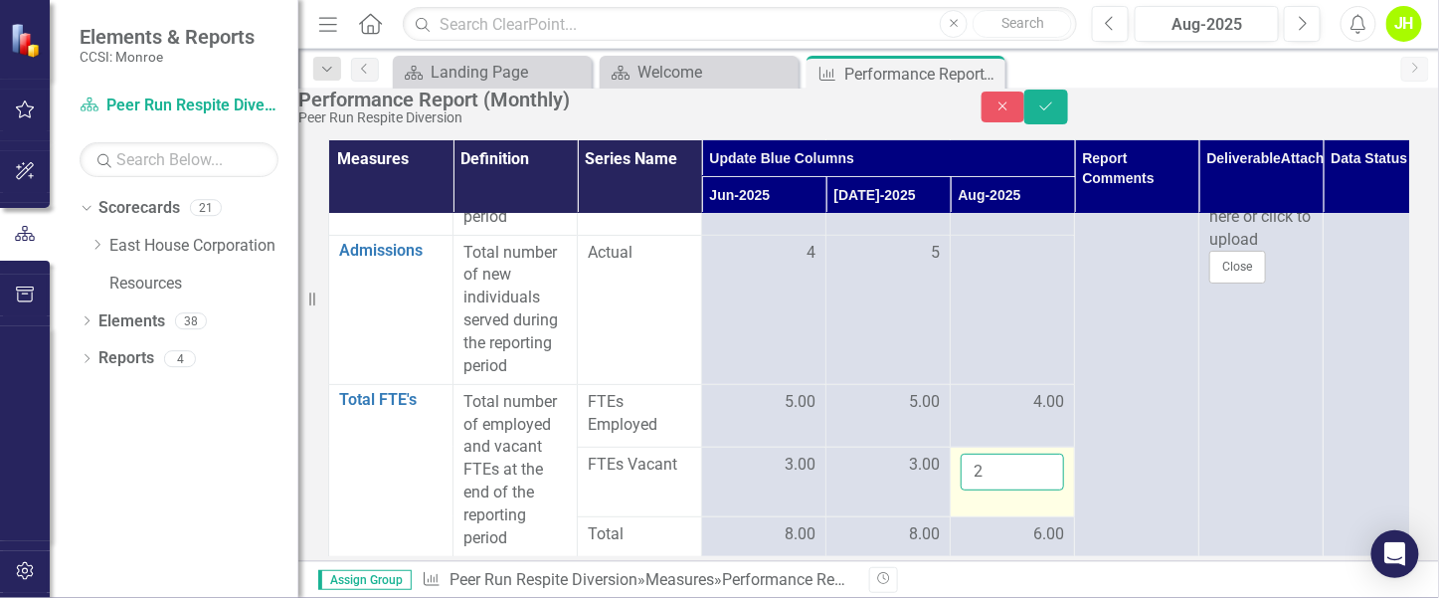
click at [1046, 455] on input "2" at bounding box center [1012, 472] width 103 height 37
click at [1046, 457] on input "3" at bounding box center [1012, 472] width 103 height 37
click at [1046, 457] on input "4" at bounding box center [1012, 472] width 103 height 37
type input "5"
click at [1046, 457] on input "5" at bounding box center [1012, 472] width 103 height 37
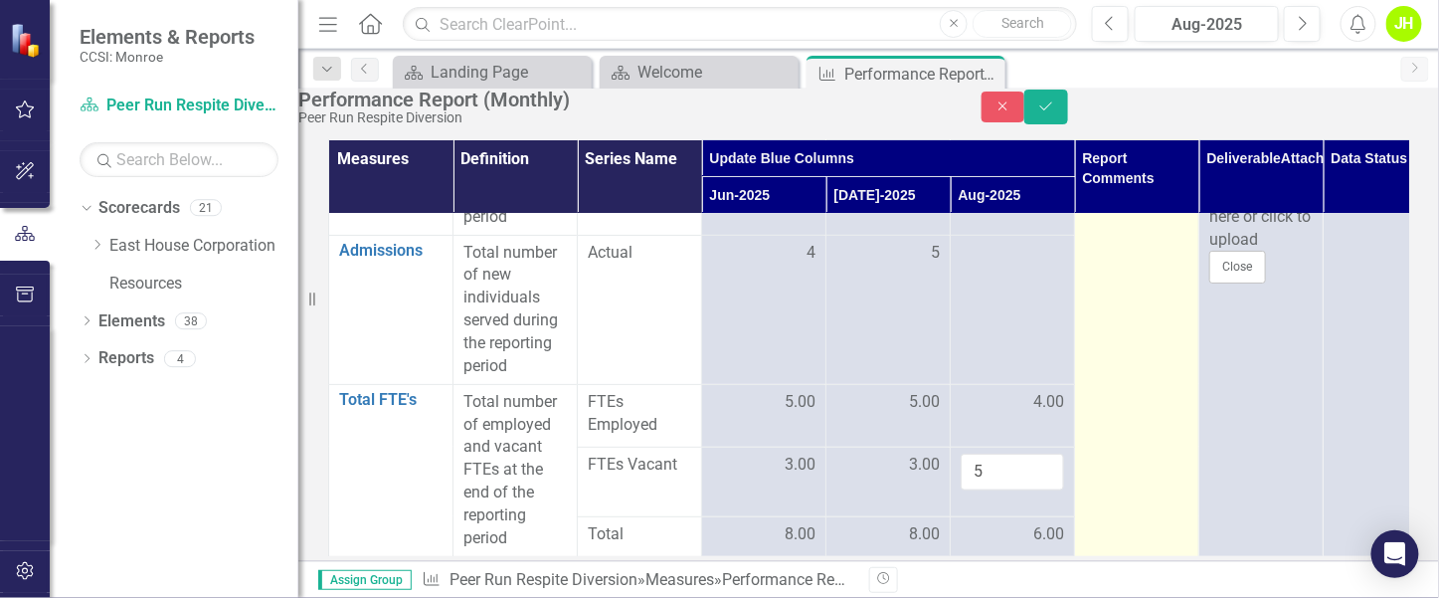
click at [1139, 458] on td at bounding box center [1137, 332] width 124 height 448
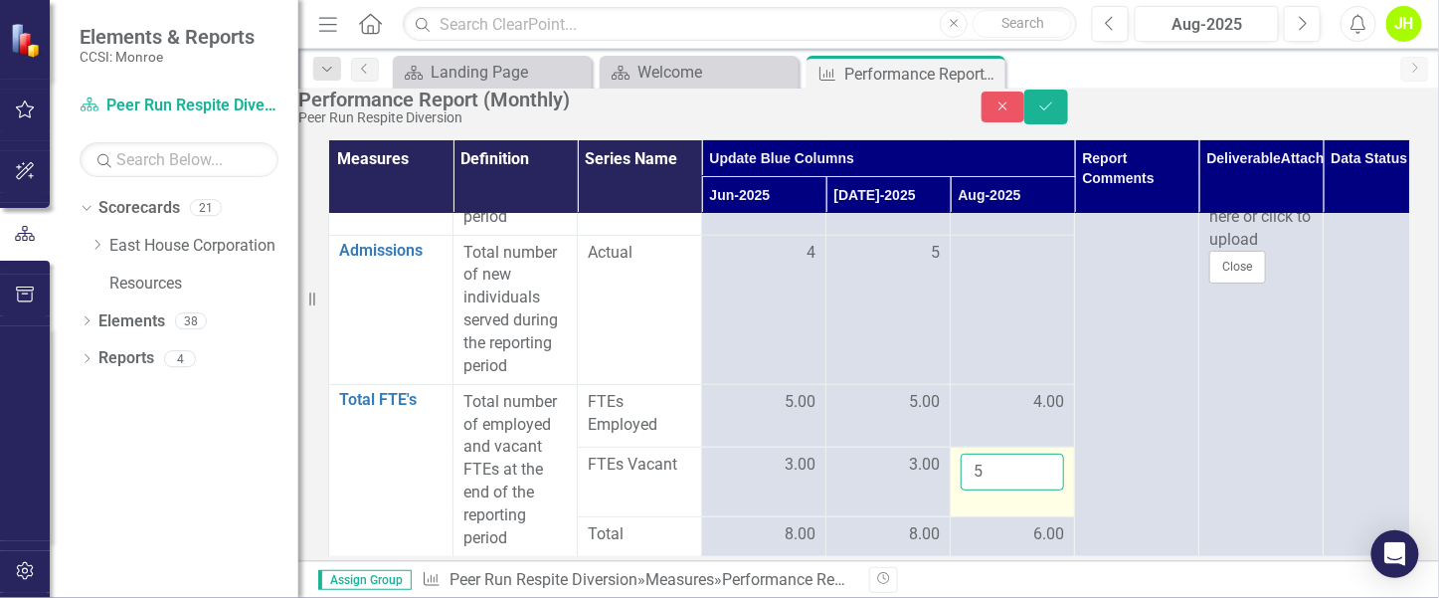
click at [1046, 454] on input "5" at bounding box center [1012, 472] width 103 height 37
click button "Save" at bounding box center [1047, 107] width 44 height 35
